Goal: Information Seeking & Learning: Learn about a topic

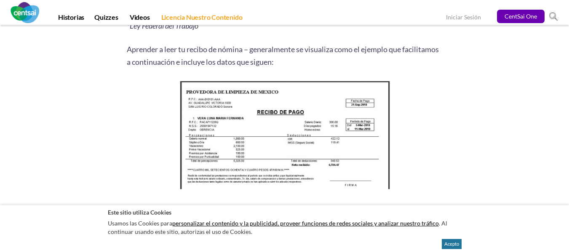
scroll to position [1096, 0]
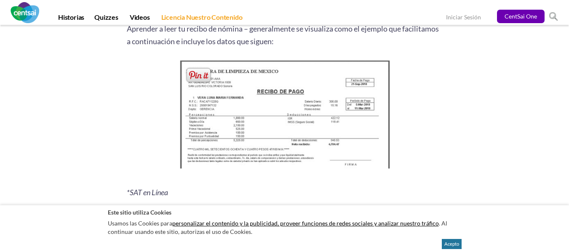
click at [315, 129] on img at bounding box center [285, 117] width 216 height 118
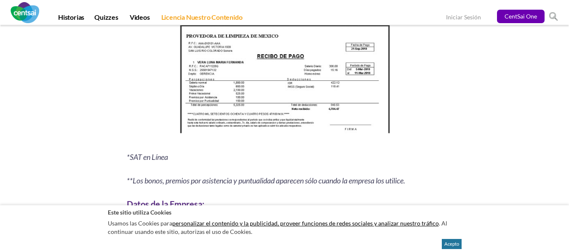
scroll to position [1138, 0]
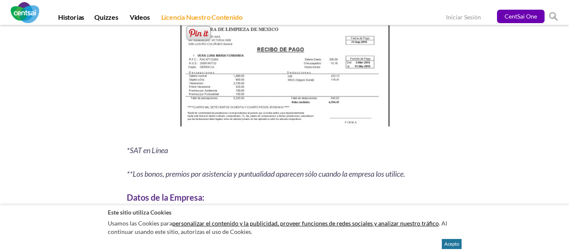
click at [342, 98] on img at bounding box center [285, 75] width 216 height 118
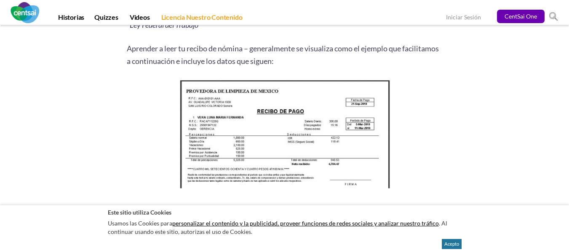
scroll to position [1096, 0]
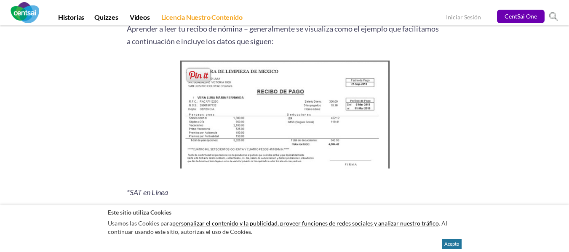
click at [279, 115] on img at bounding box center [285, 117] width 216 height 118
click at [204, 75] on span at bounding box center [198, 75] width 27 height 17
